Goal: Check status: Check status

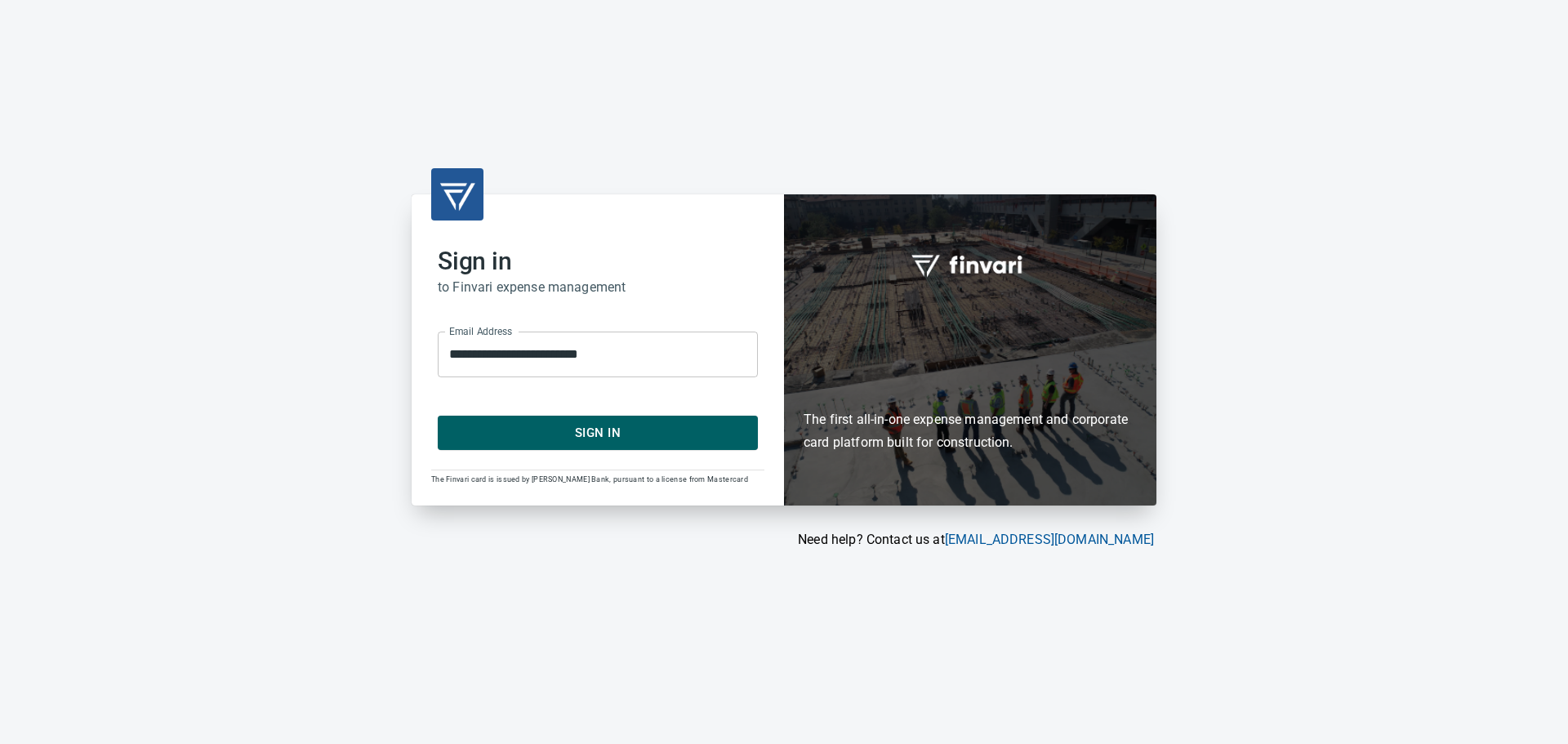
click at [569, 432] on span "Sign In" at bounding box center [597, 433] width 284 height 21
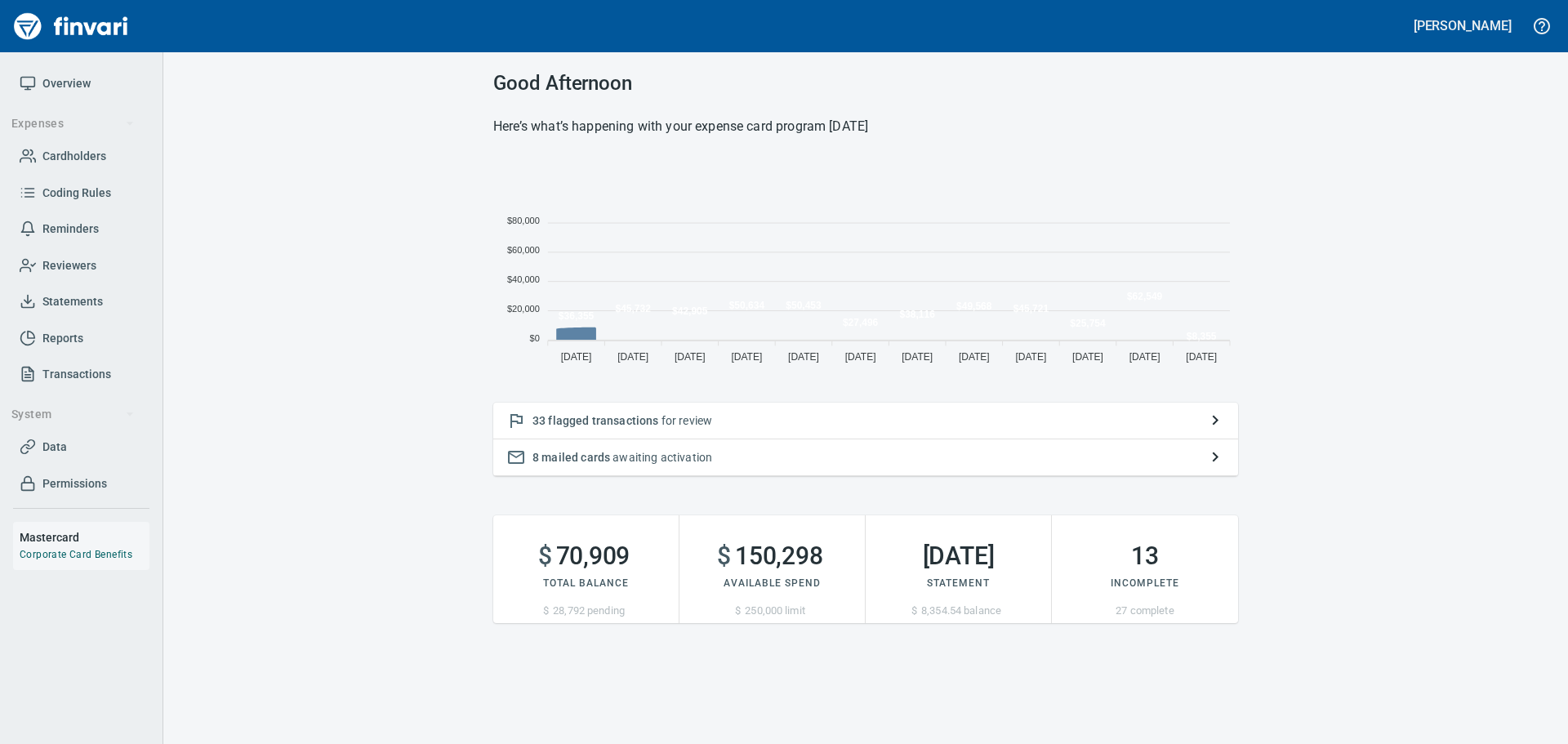
scroll to position [214, 733]
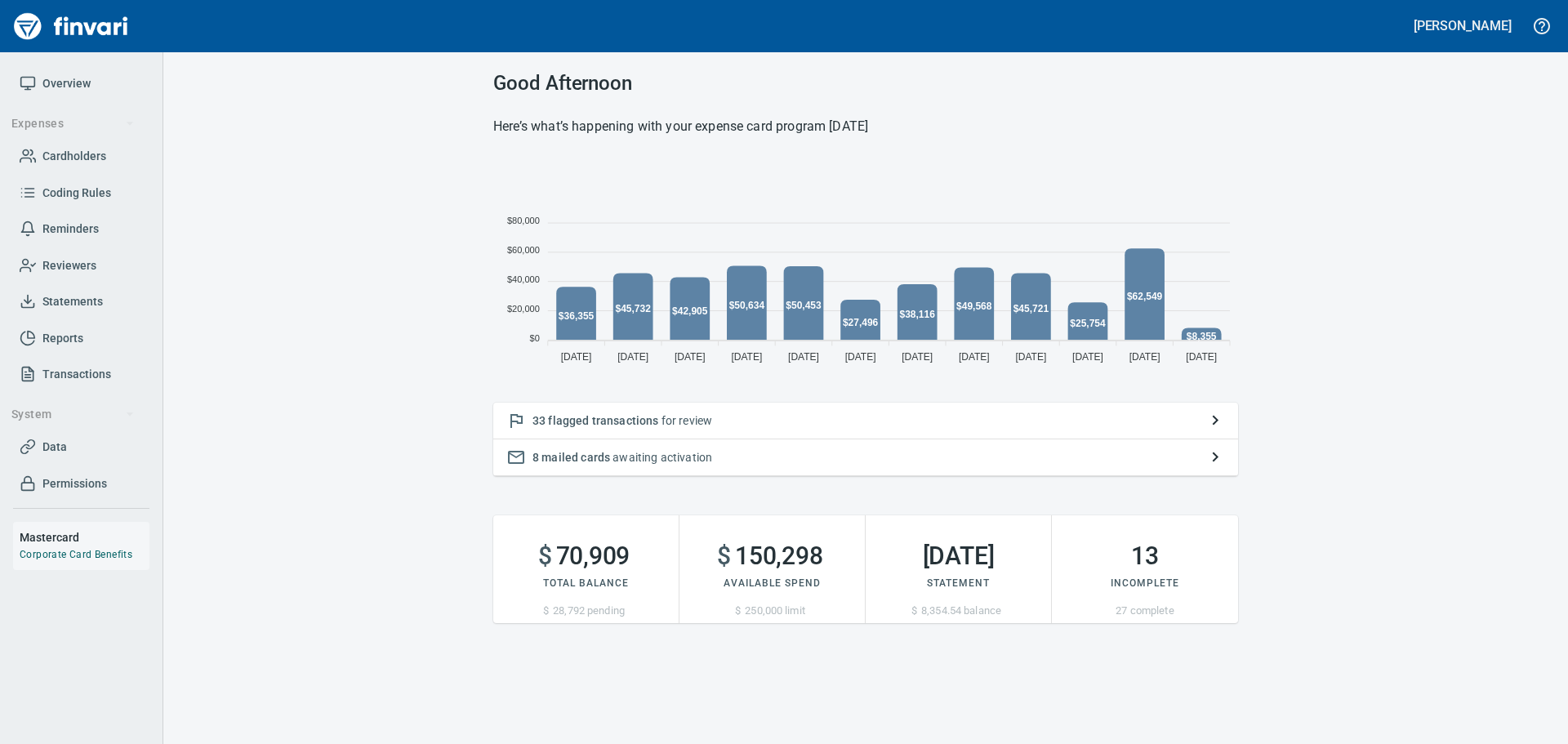
click at [65, 298] on span "Statements" at bounding box center [73, 302] width 61 height 21
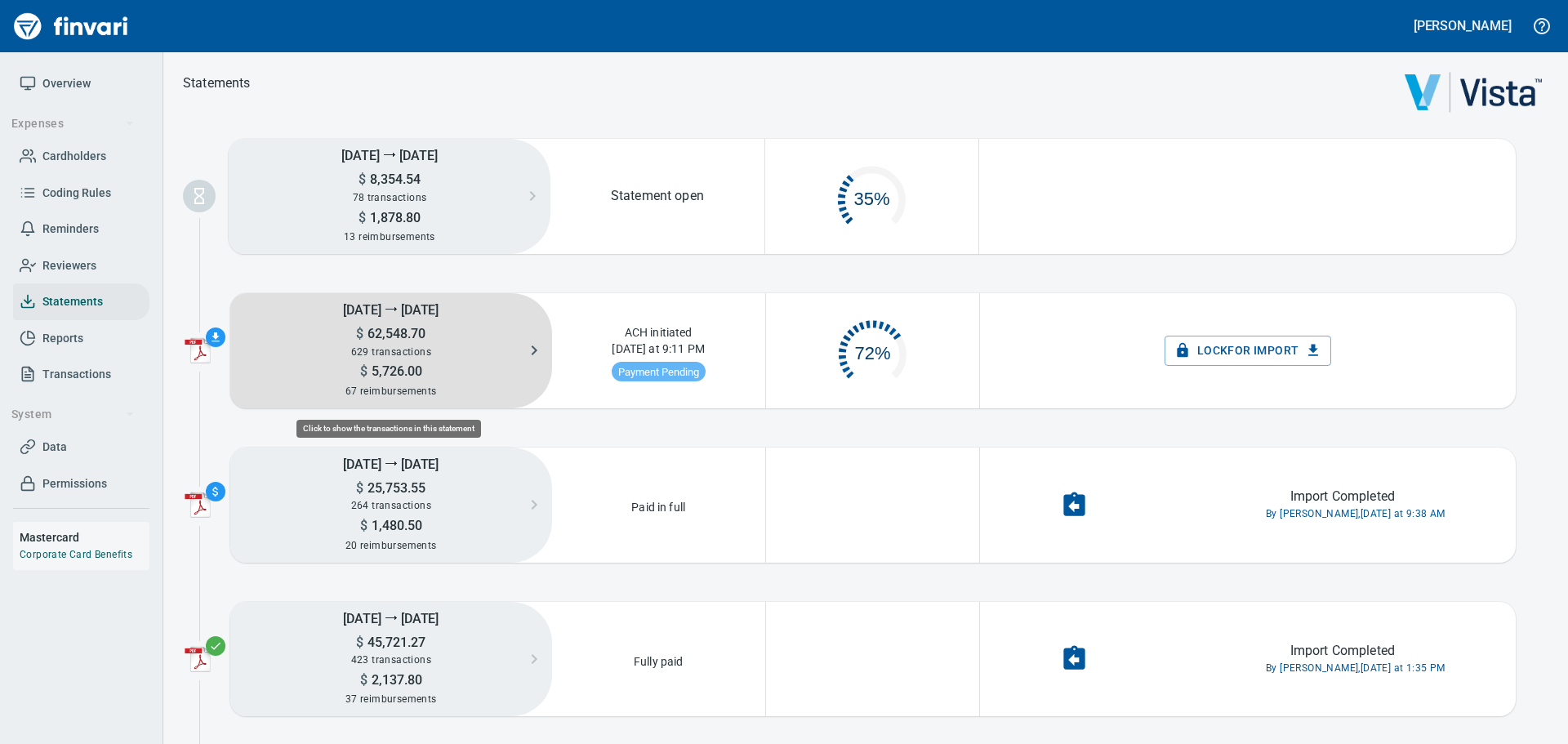
scroll to position [83, 199]
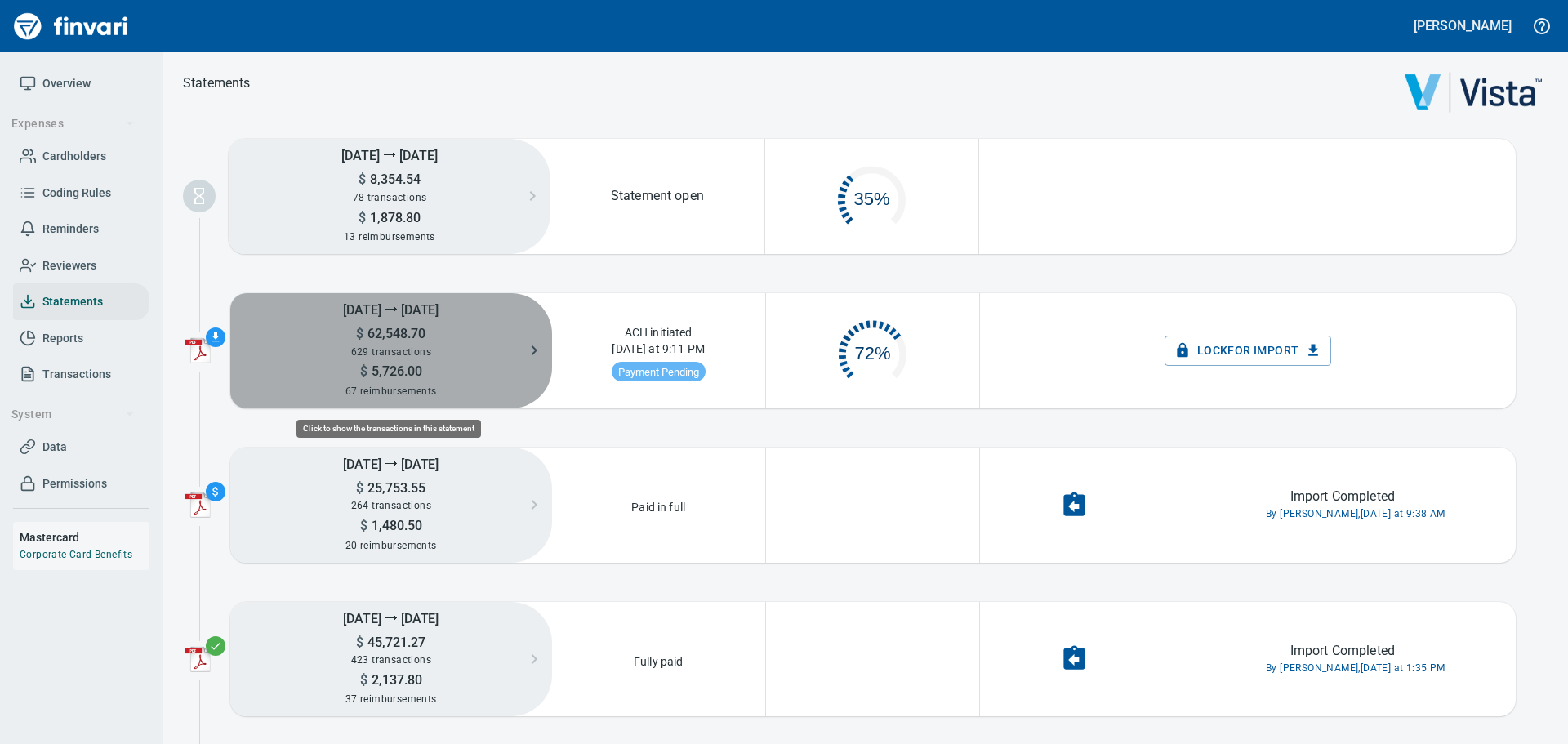
click at [420, 316] on h5 "[DATE] ⭢ [DATE]" at bounding box center [391, 309] width 322 height 32
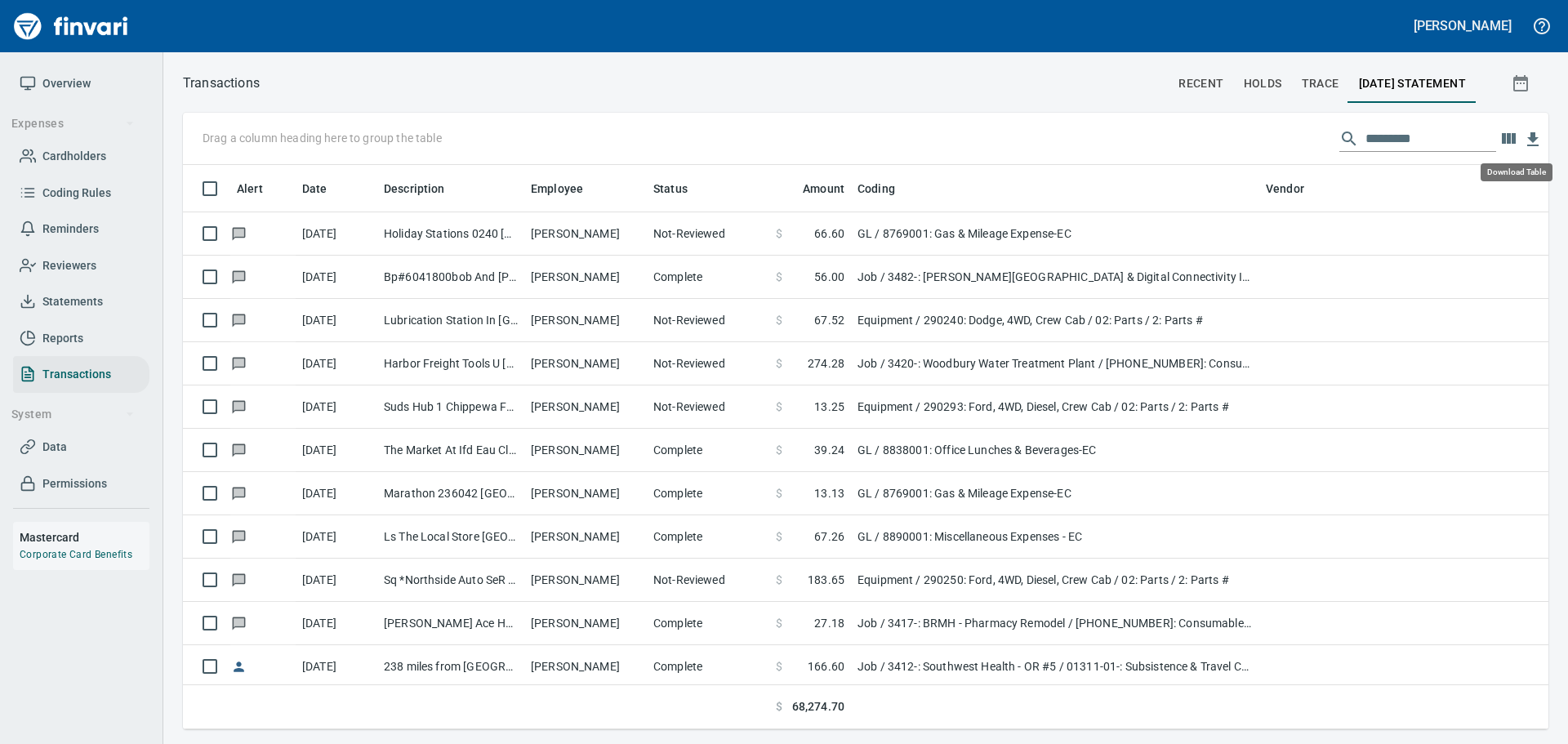
scroll to position [552, 1341]
click at [1532, 136] on icon "button" at bounding box center [1533, 139] width 11 height 14
click at [1534, 140] on icon "button" at bounding box center [1533, 139] width 11 height 14
